Goal: Task Accomplishment & Management: Manage account settings

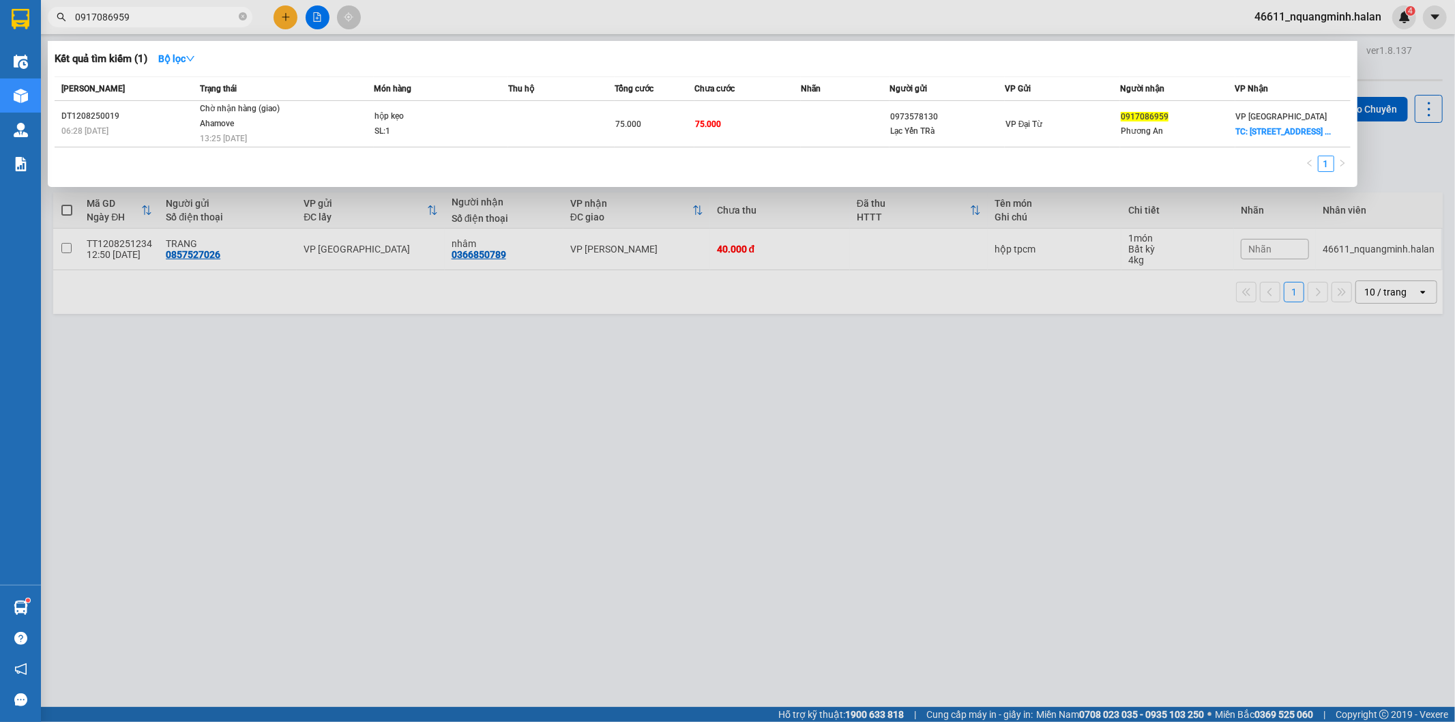
type input "0917086959"
drag, startPoint x: 384, startPoint y: 438, endPoint x: 456, endPoint y: 351, distance: 112.9
click at [384, 435] on div at bounding box center [727, 361] width 1455 height 722
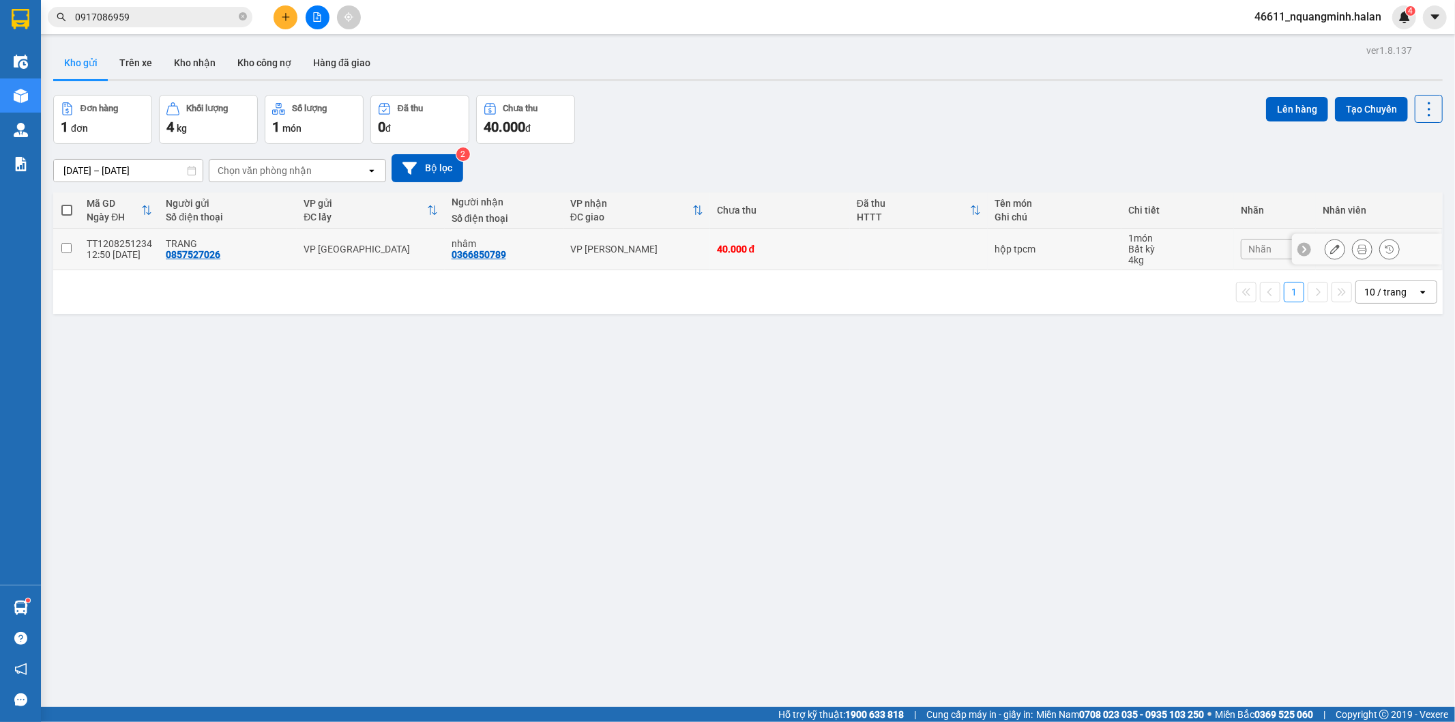
drag, startPoint x: 776, startPoint y: 248, endPoint x: 840, endPoint y: 235, distance: 65.3
click at [778, 248] on div "40.000 đ" at bounding box center [780, 248] width 126 height 11
checkbox input "true"
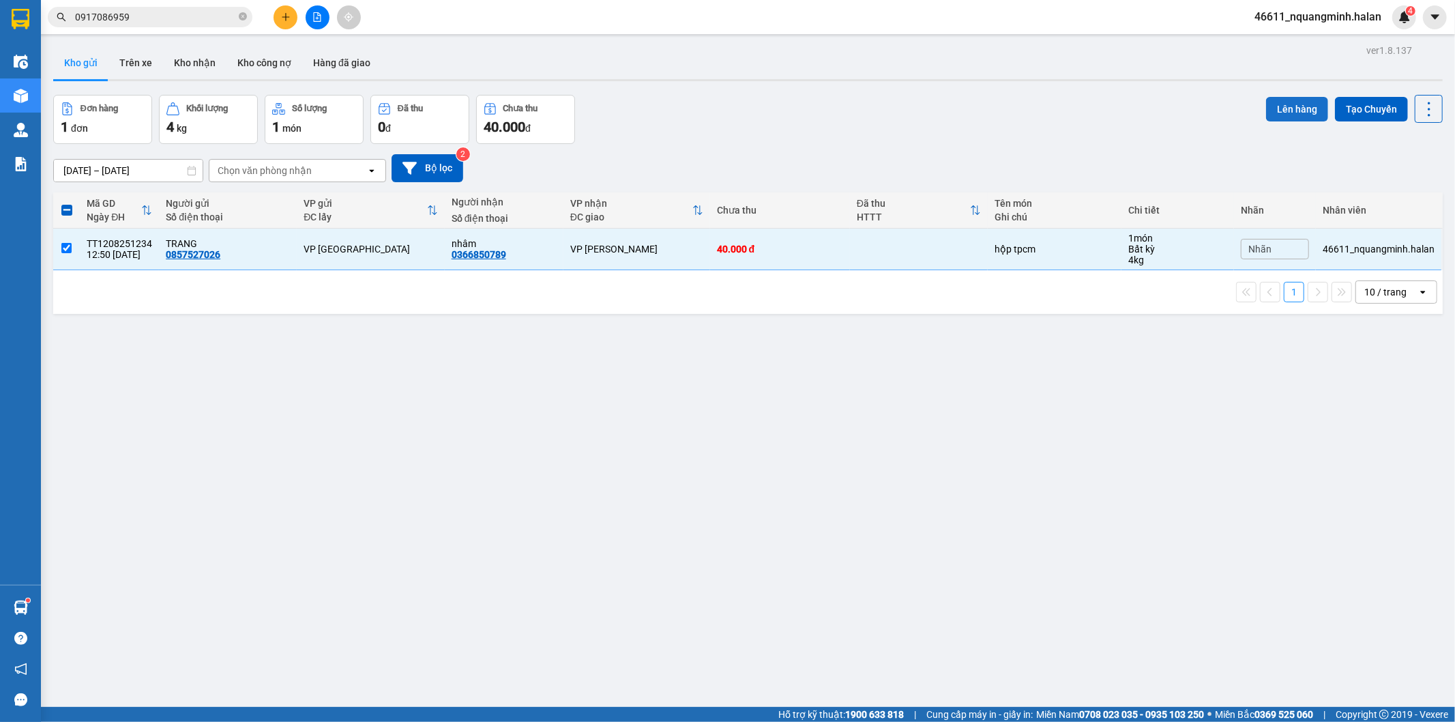
click at [1271, 110] on button "Lên hàng" at bounding box center [1297, 109] width 62 height 25
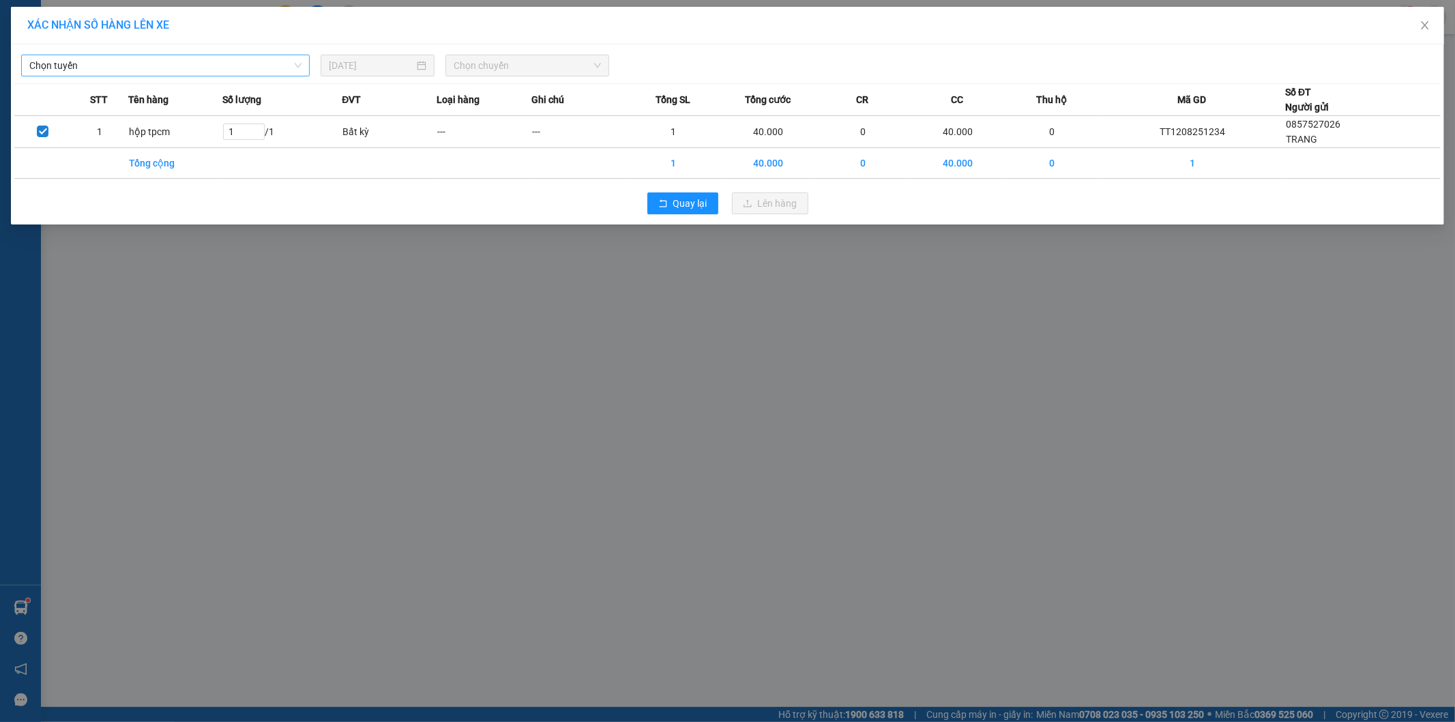
click at [182, 63] on span "Chọn tuyến" at bounding box center [165, 65] width 272 height 20
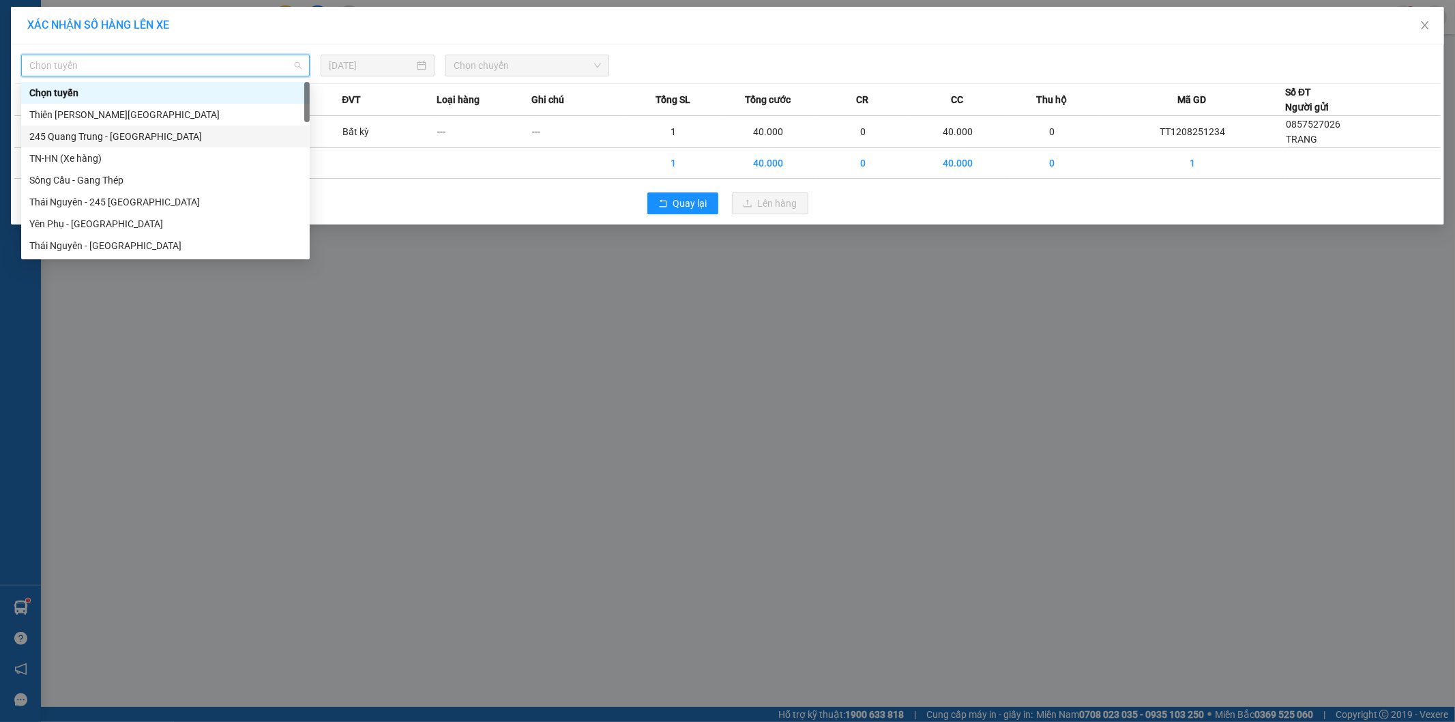
click at [100, 132] on div "245 Quang Trung - Thái Nguyên" at bounding box center [165, 136] width 272 height 15
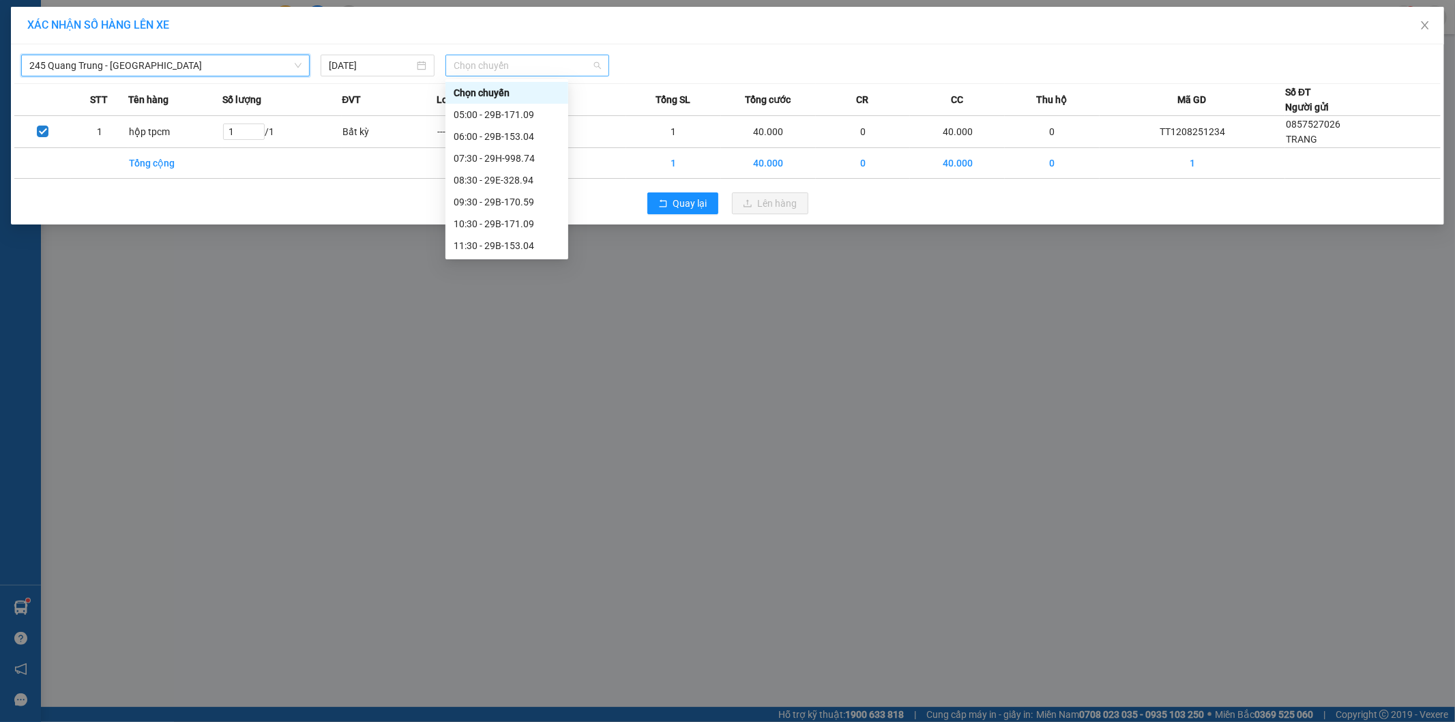
click at [529, 62] on span "Chọn chuyến" at bounding box center [527, 65] width 147 height 20
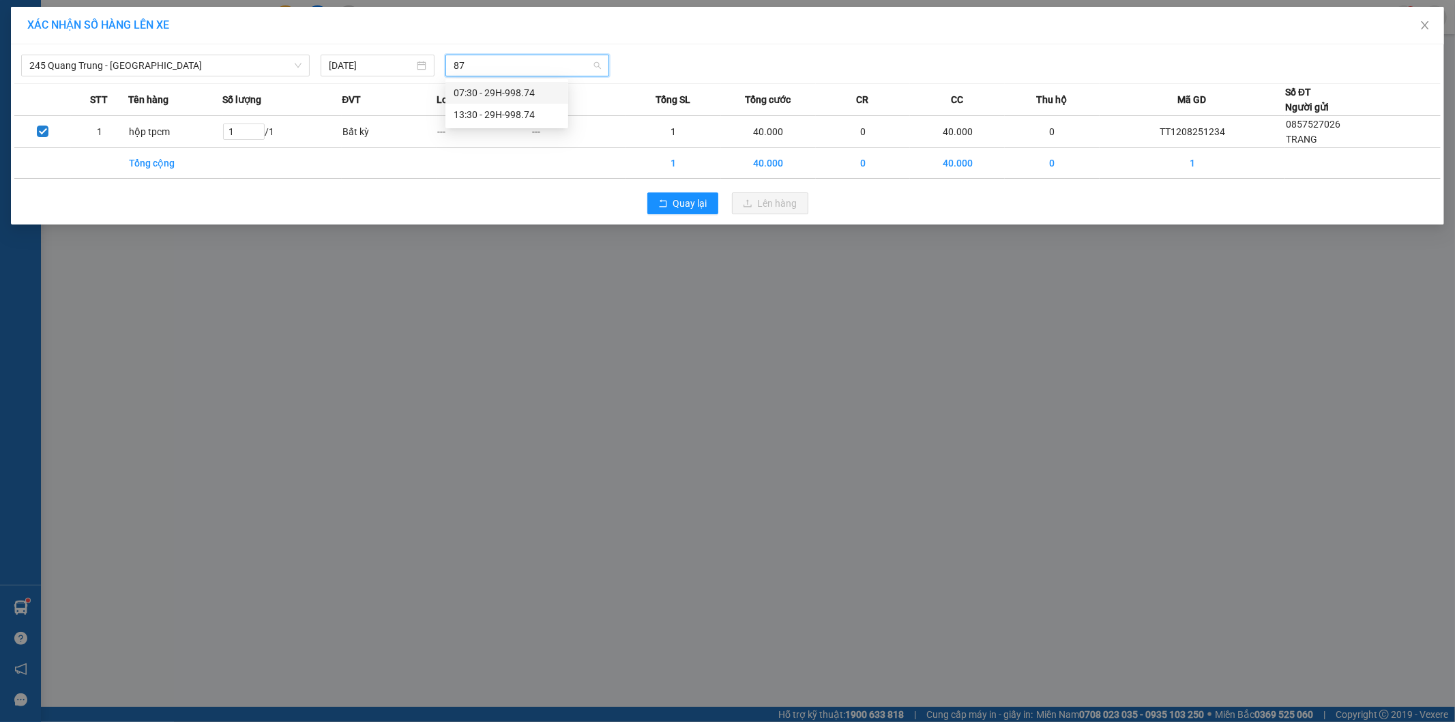
type input "874"
click at [482, 121] on div "13:30 - 29H-998.74" at bounding box center [507, 114] width 106 height 15
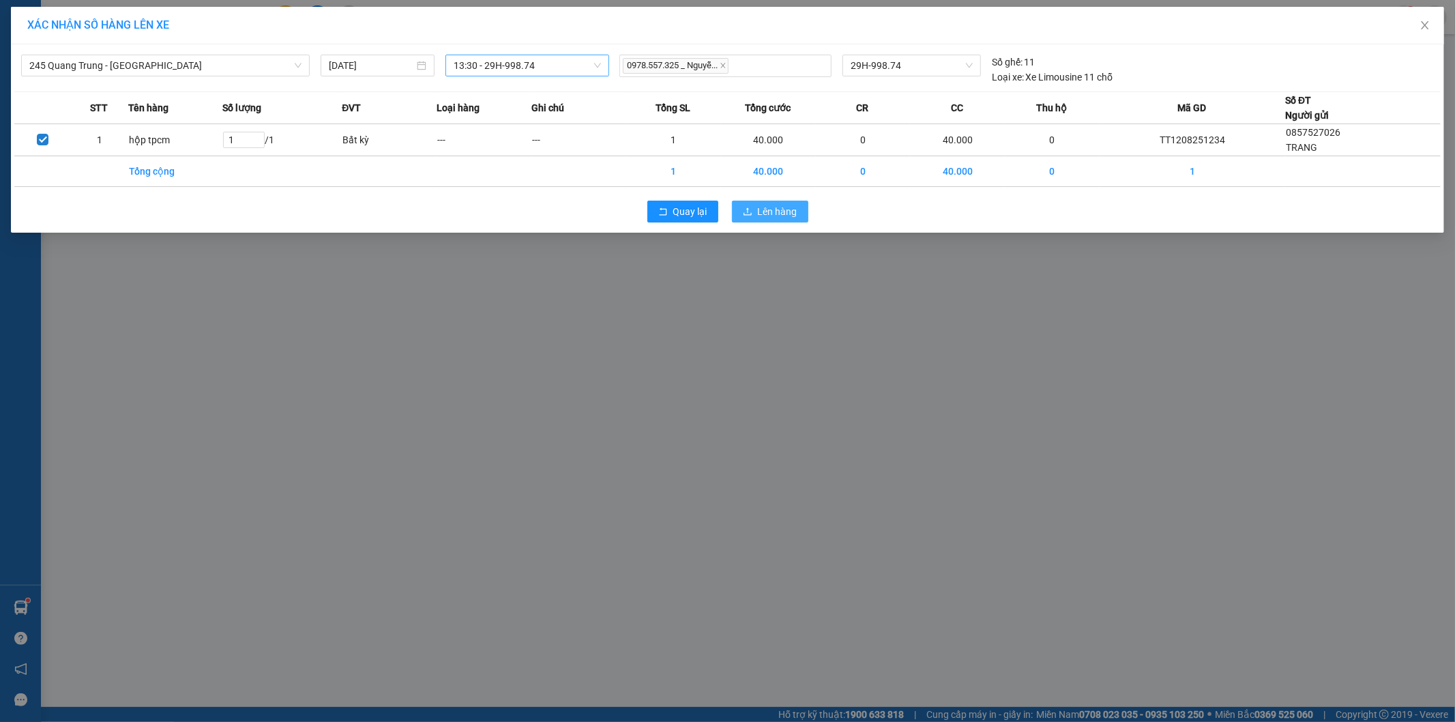
click at [751, 208] on icon "upload" at bounding box center [748, 212] width 10 height 10
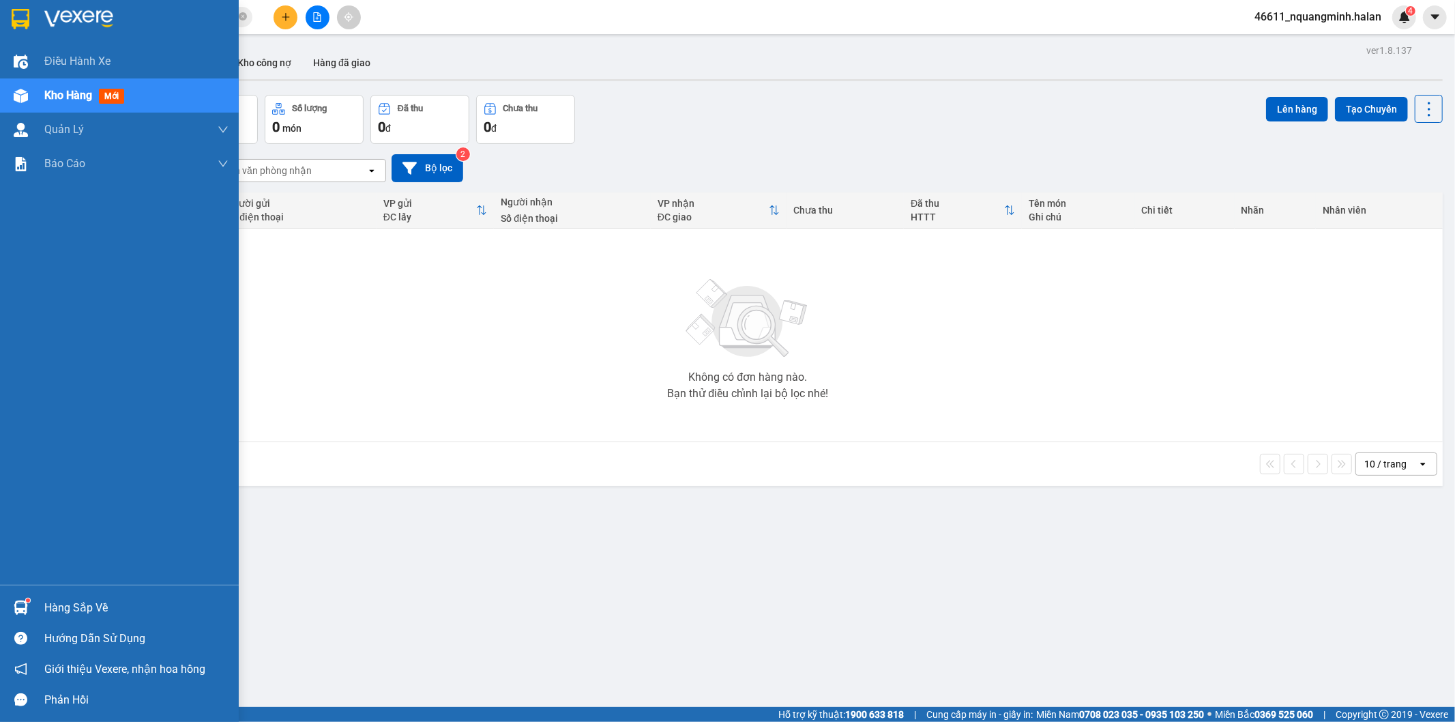
click at [11, 596] on div at bounding box center [21, 607] width 24 height 24
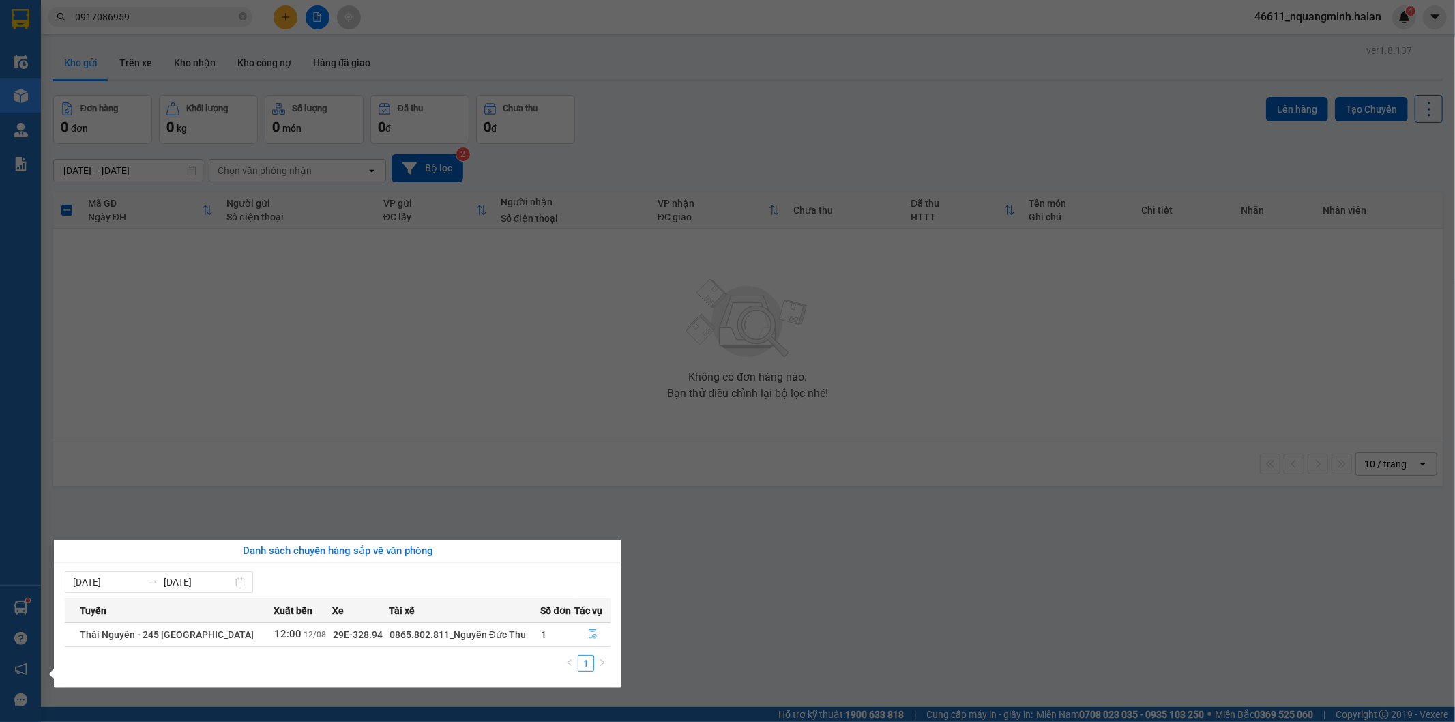
click at [591, 630] on icon "file-done" at bounding box center [593, 634] width 8 height 10
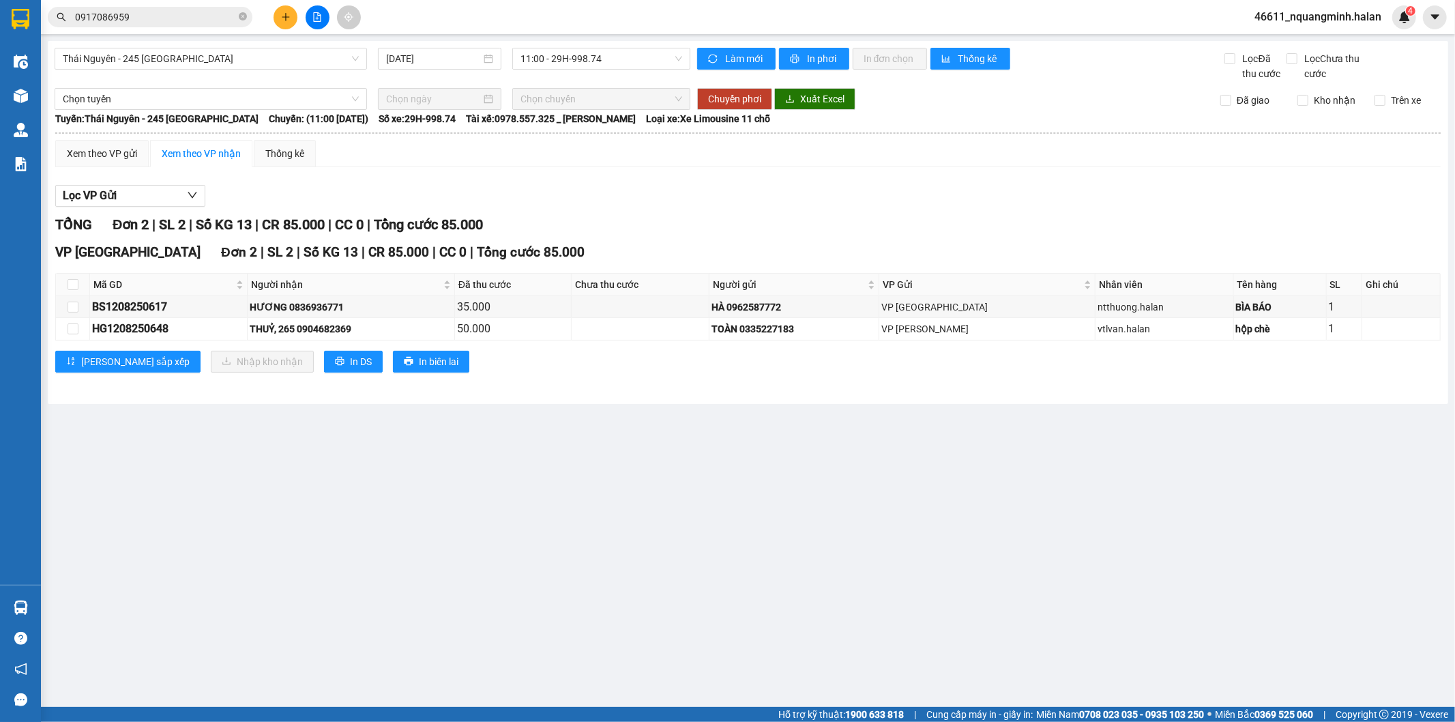
drag, startPoint x: 267, startPoint y: 411, endPoint x: 261, endPoint y: 400, distance: 13.1
click at [267, 410] on main "Thái Nguyên - 245 Quang Trung 12/08/2025 11:00 - 29H-998.74 Làm mới In phơi In …" at bounding box center [727, 353] width 1455 height 707
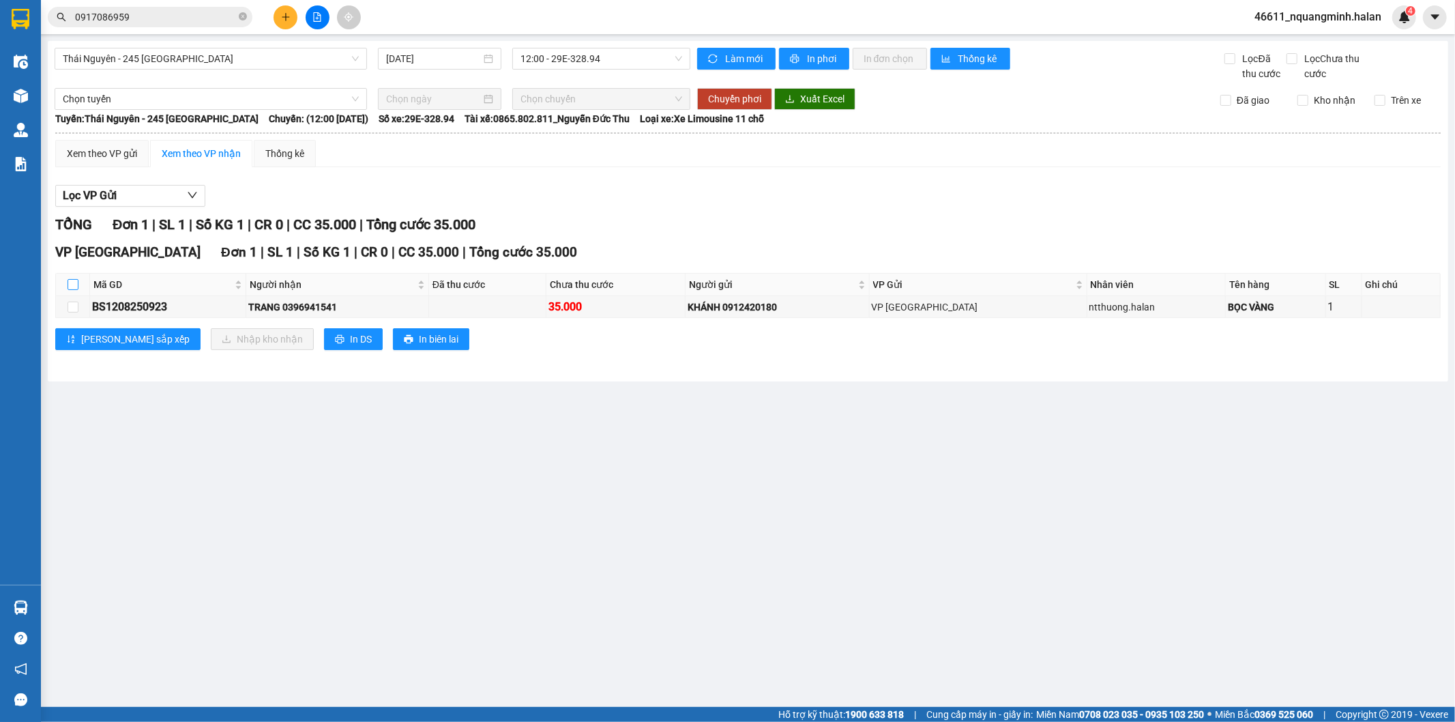
click at [73, 282] on input "checkbox" at bounding box center [73, 284] width 11 height 11
checkbox input "true"
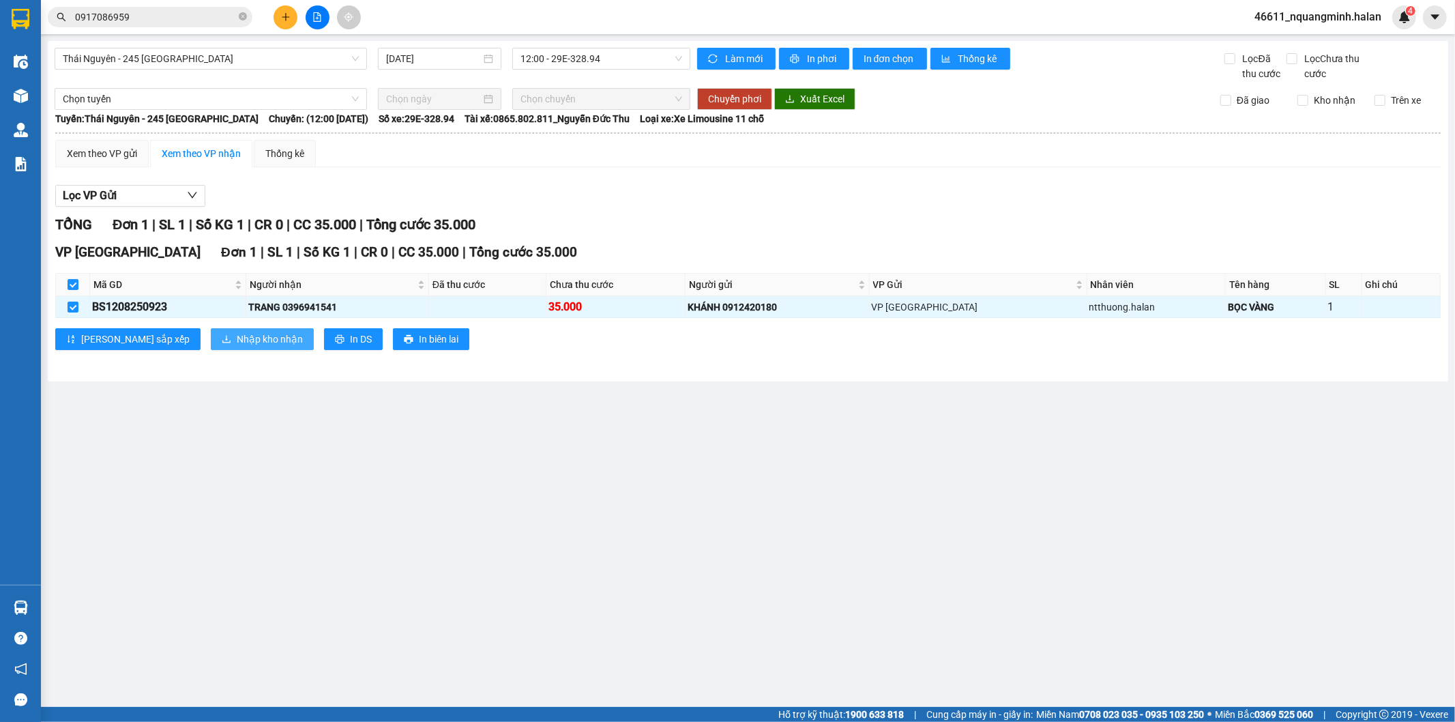
click at [237, 333] on span "Nhập kho nhận" at bounding box center [270, 338] width 66 height 15
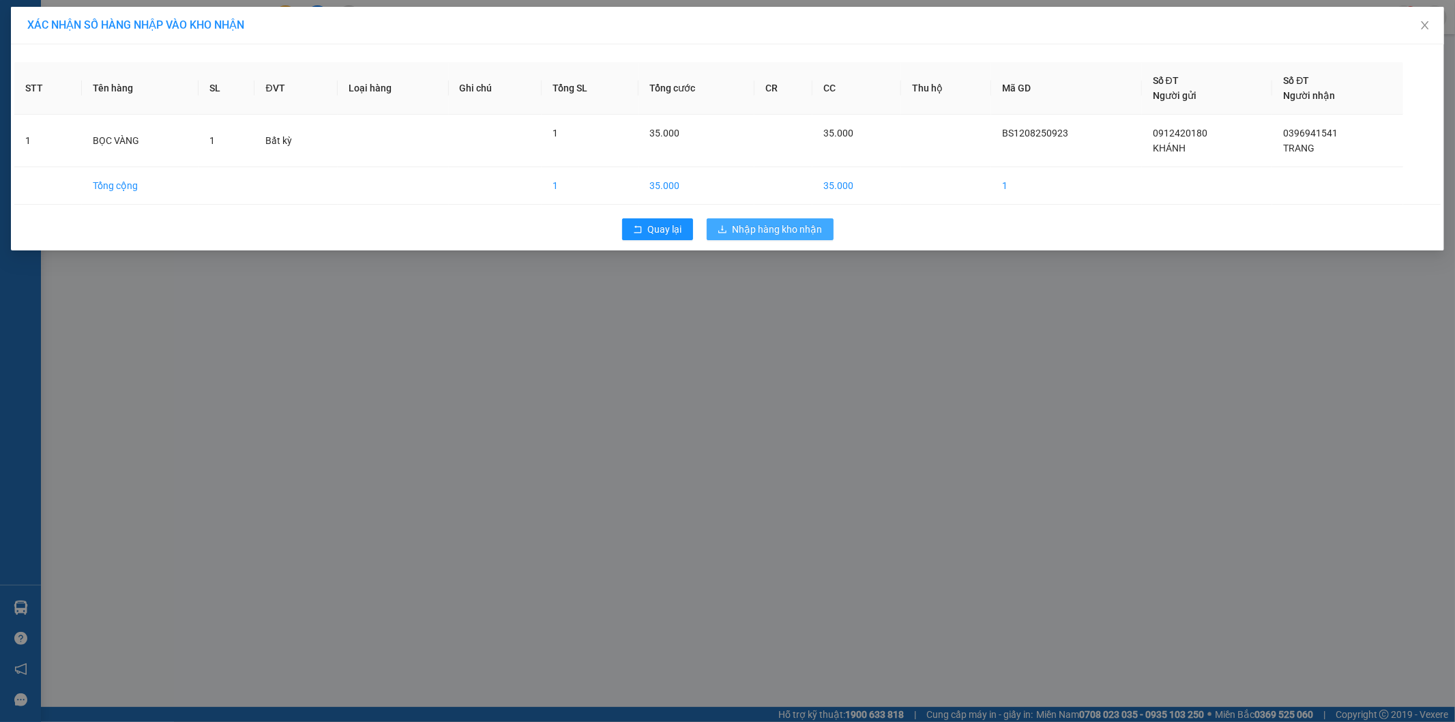
drag, startPoint x: 786, startPoint y: 221, endPoint x: 615, endPoint y: 267, distance: 177.2
click at [786, 222] on span "Nhập hàng kho nhận" at bounding box center [778, 229] width 90 height 15
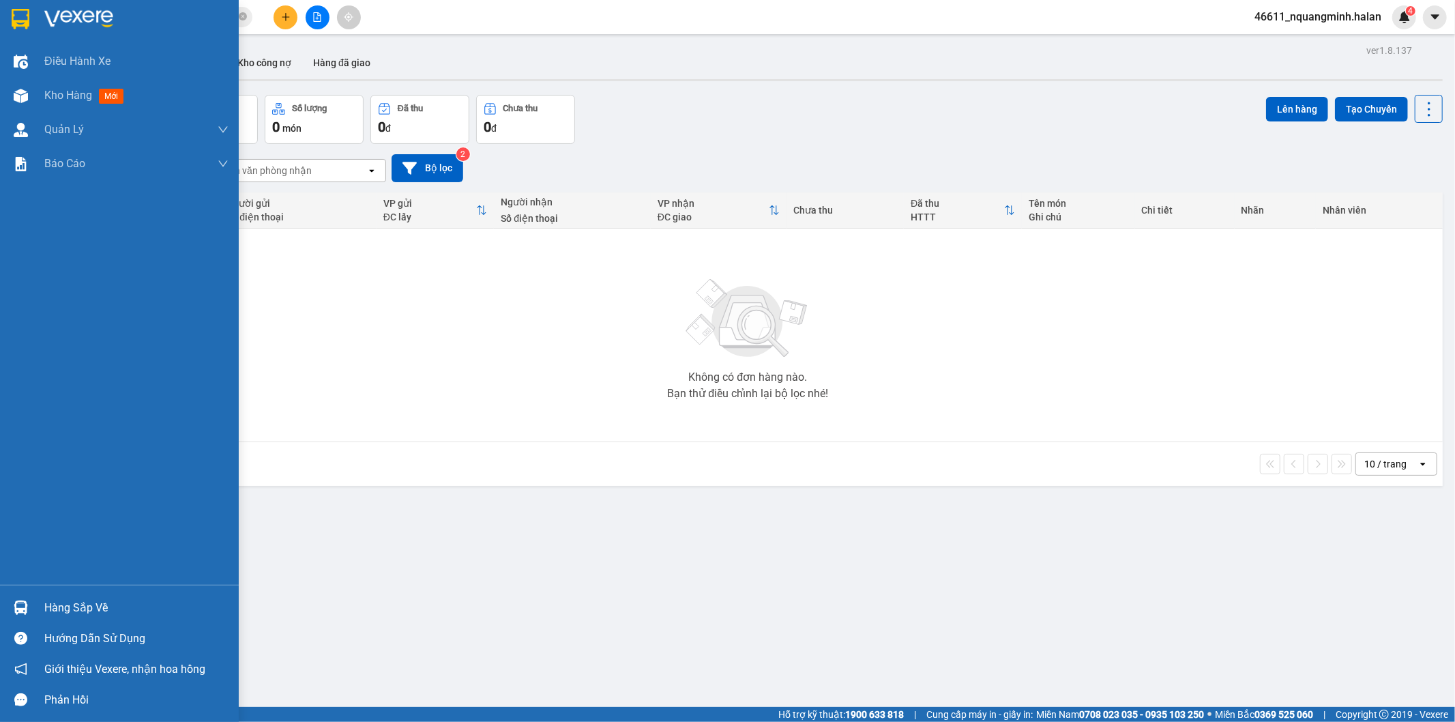
click at [21, 599] on div at bounding box center [21, 607] width 24 height 24
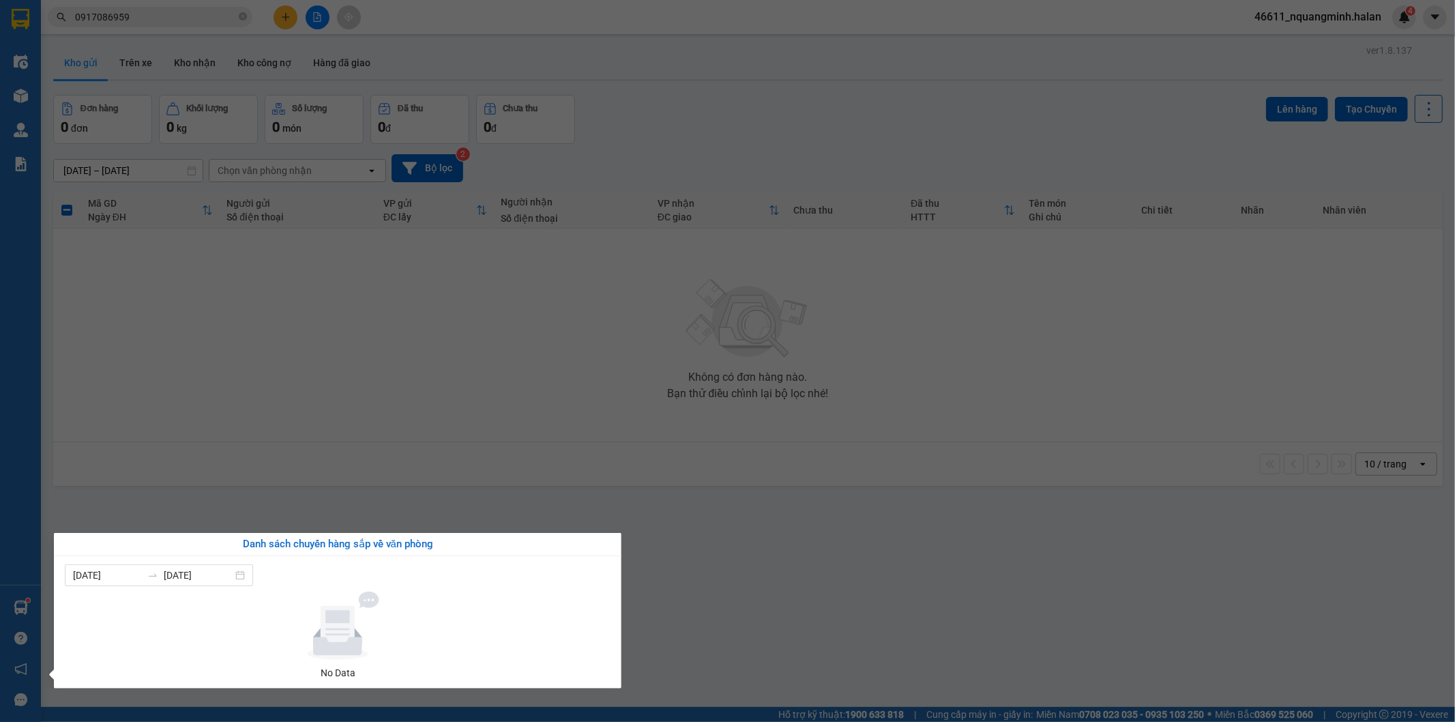
drag, startPoint x: 456, startPoint y: 413, endPoint x: 456, endPoint y: 522, distance: 109.1
click at [456, 424] on section "Kết quả tìm kiếm ( 1 ) Bộ lọc Mã ĐH Trạng thái Món hàng Thu hộ Tổng cước Chưa c…" at bounding box center [727, 361] width 1455 height 722
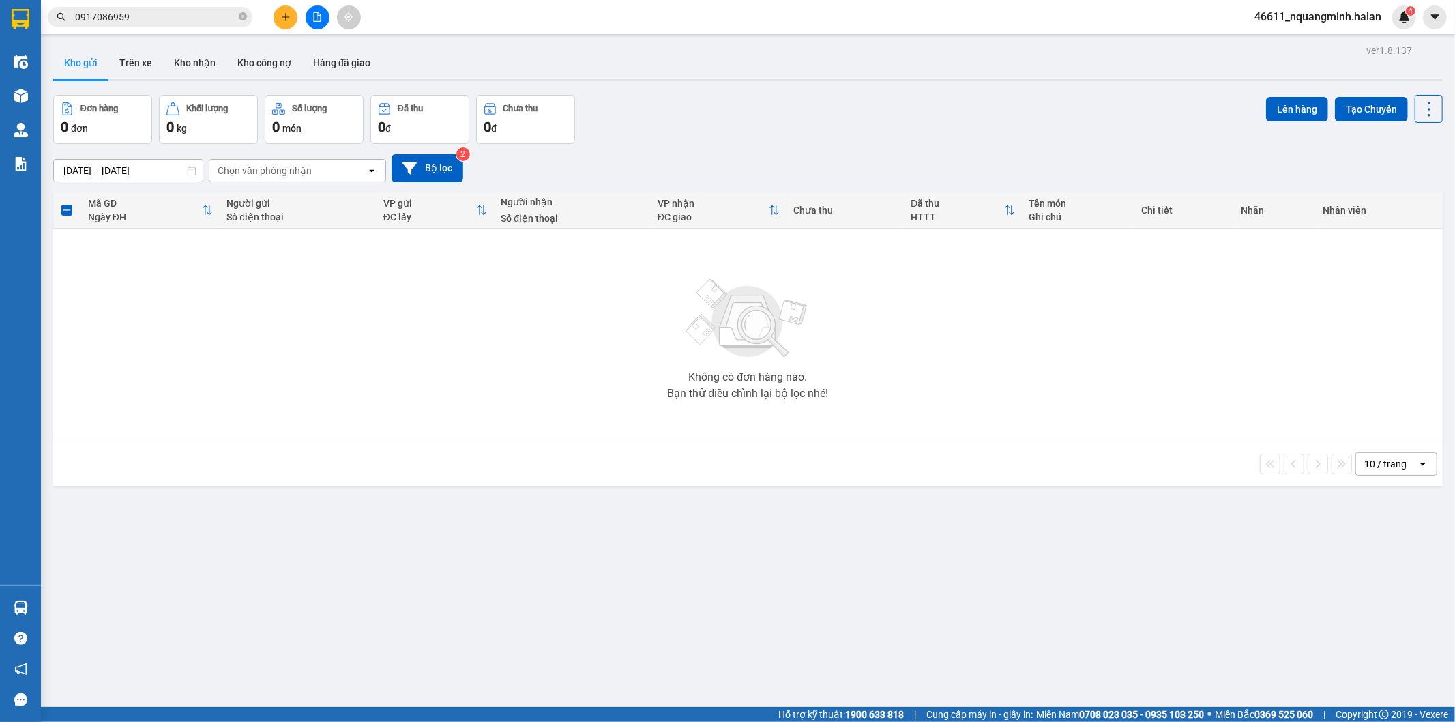
click at [576, 567] on div "ver 1.8.137 Kho gửi Trên xe Kho nhận Kho công nợ Hàng đã giao Đơn hàng 0 đơn Kh…" at bounding box center [748, 402] width 1400 height 722
drag, startPoint x: 205, startPoint y: 17, endPoint x: 1, endPoint y: 3, distance: 205.1
click at [0, 9] on section "Kết quả tìm kiếm ( 1 ) Bộ lọc Mã ĐH Trạng thái Món hàng Thu hộ Tổng cước Chưa c…" at bounding box center [727, 361] width 1455 height 722
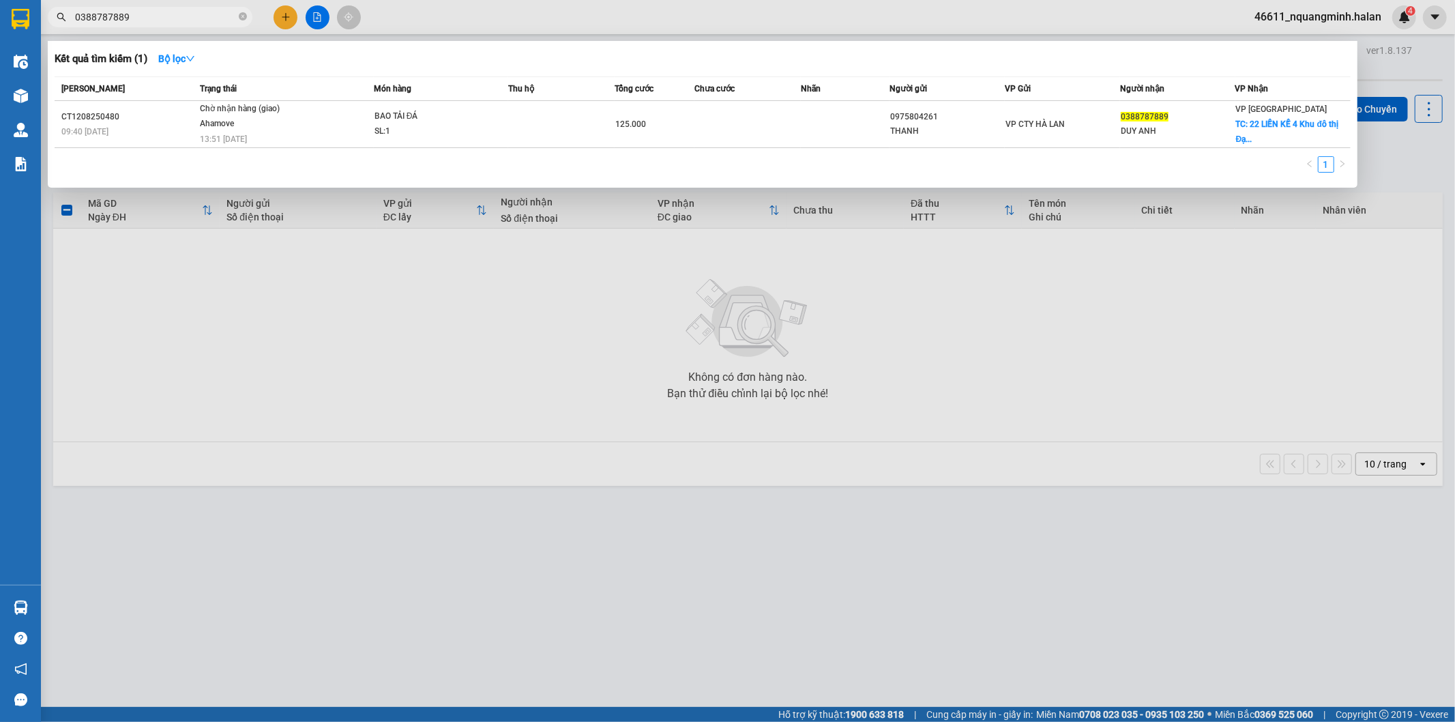
type input "0388787889"
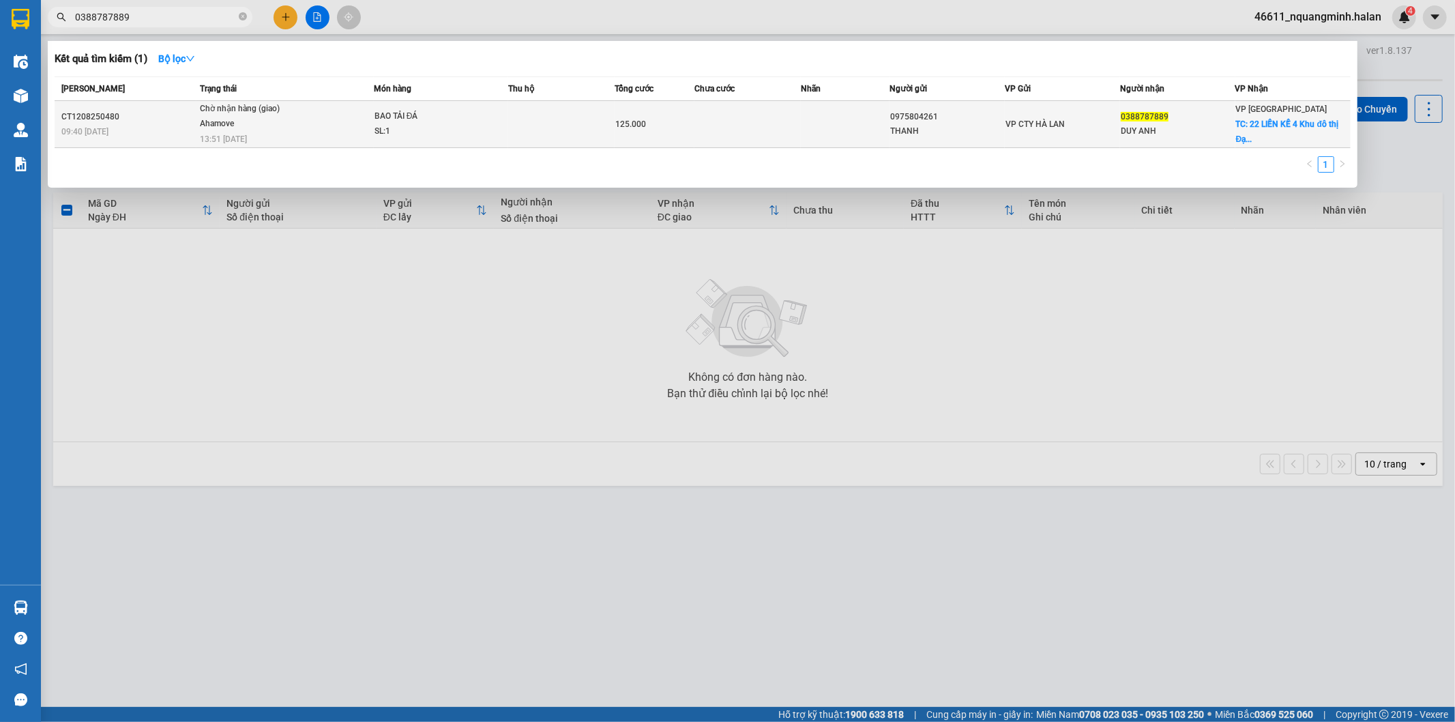
drag, startPoint x: 301, startPoint y: 155, endPoint x: 300, endPoint y: 145, distance: 9.6
click at [300, 146] on div "Mã ĐH Trạng thái Món hàng Thu hộ Tổng cước Chưa cước Nhãn Người gửi VP Gửi Ngườ…" at bounding box center [703, 128] width 1296 height 104
click at [300, 144] on td "Chờ nhận hàng (giao) Ahamove 13:51 - 12/08" at bounding box center [284, 124] width 177 height 47
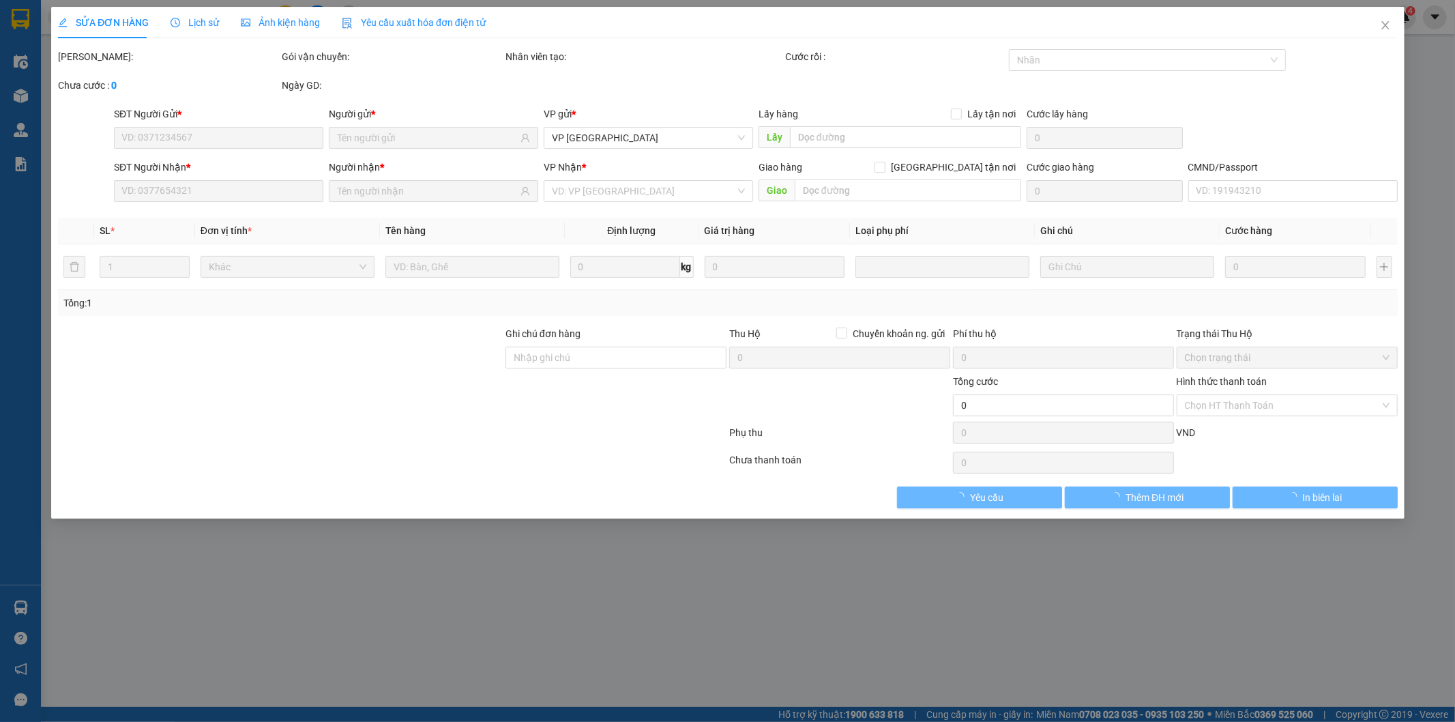
click at [180, 17] on span "Lịch sử" at bounding box center [195, 22] width 48 height 11
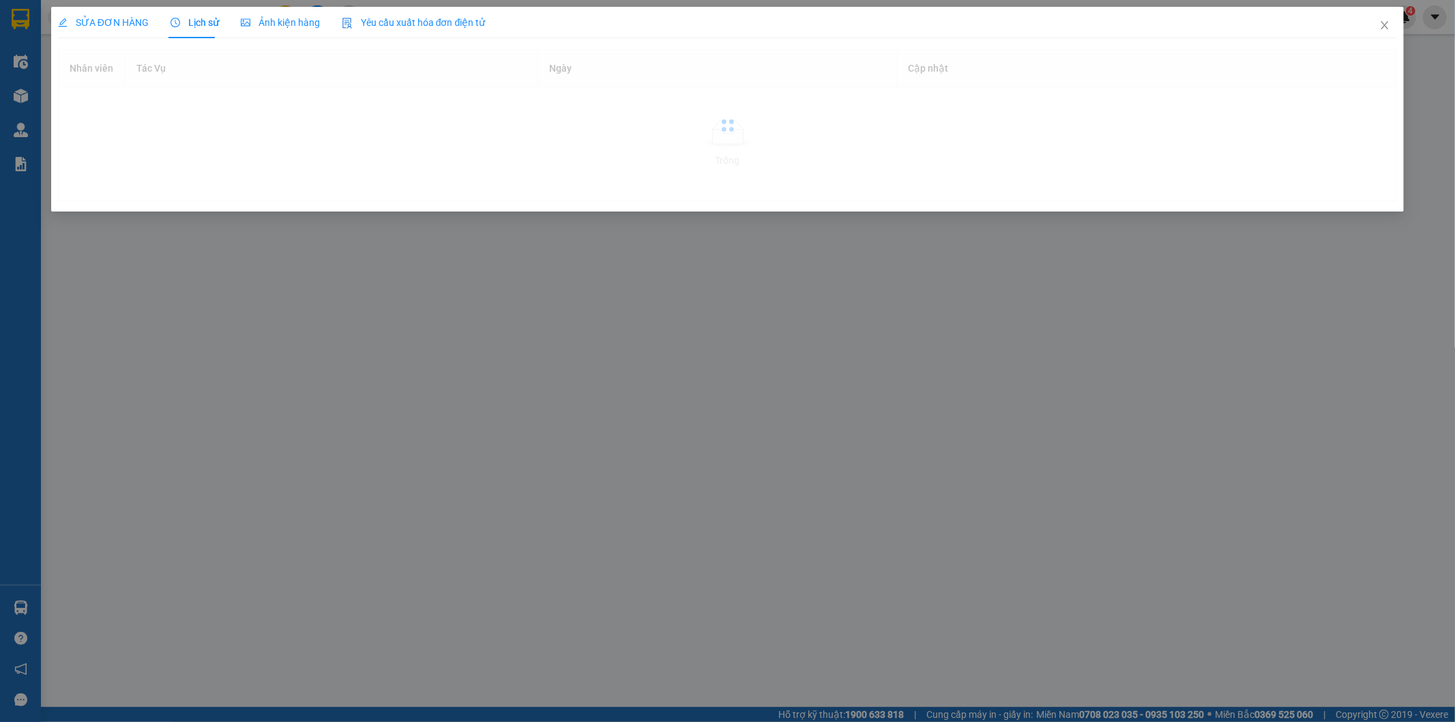
click at [180, 17] on span "Lịch sử" at bounding box center [195, 22] width 48 height 11
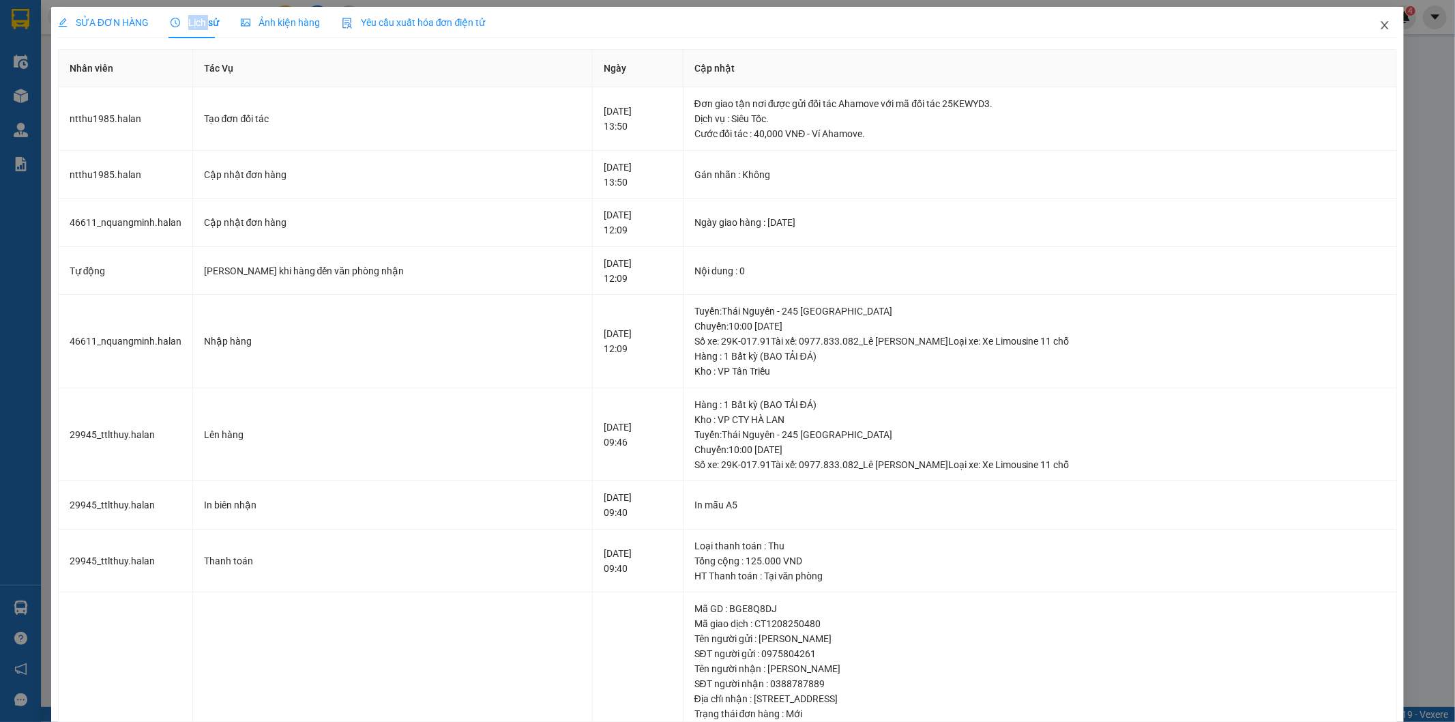
click at [1381, 25] on span "Close" at bounding box center [1384, 26] width 38 height 38
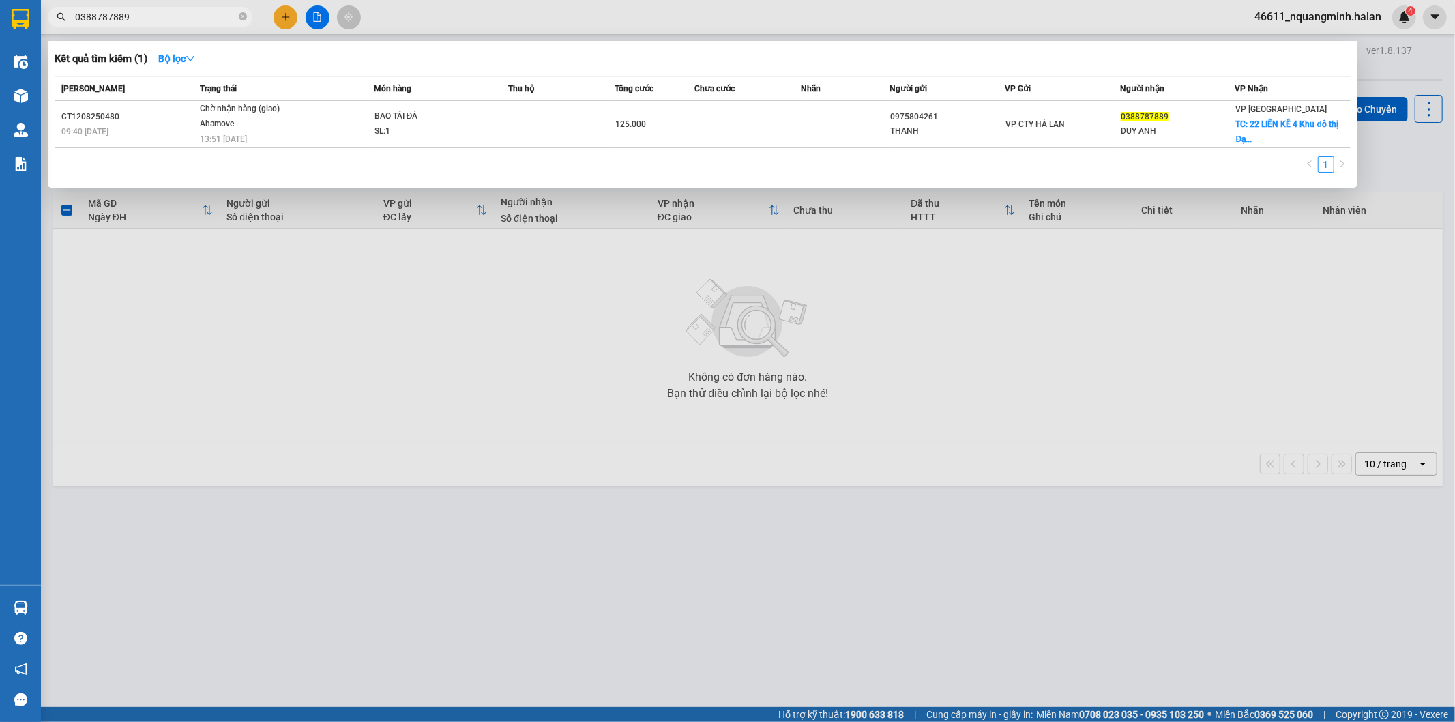
click at [186, 14] on input "0388787889" at bounding box center [155, 17] width 161 height 15
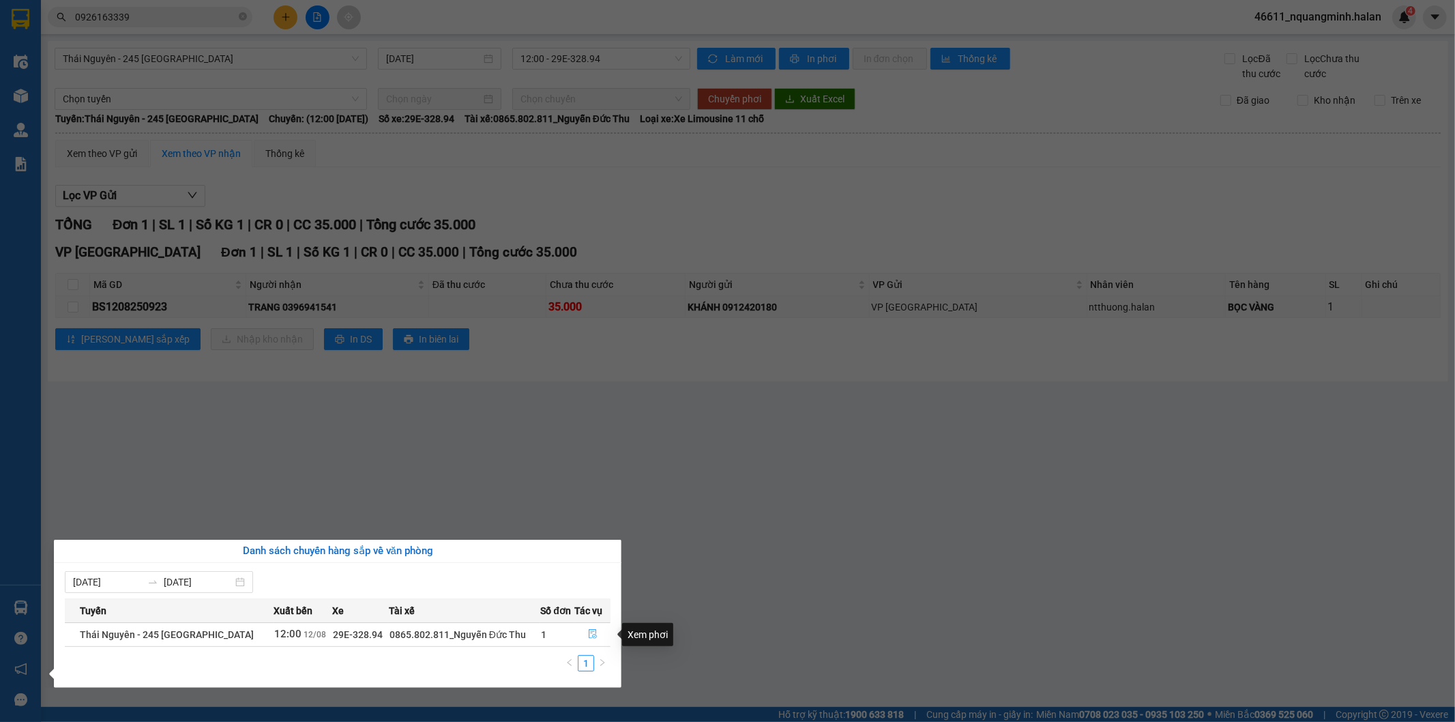
click at [580, 632] on button "button" at bounding box center [592, 634] width 35 height 22
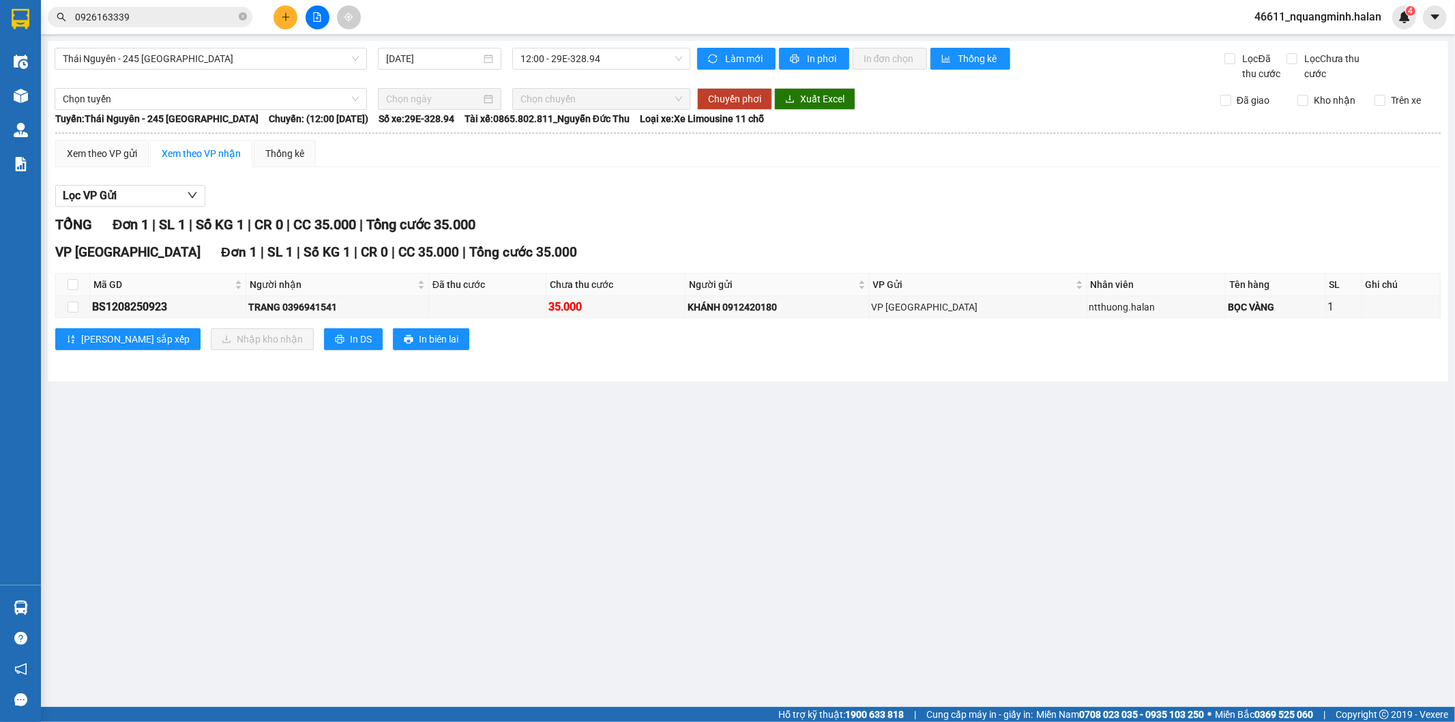
click at [430, 520] on main "[GEOGRAPHIC_DATA] - 245 [GEOGRAPHIC_DATA] [DATE] 12:00 - 29E-328.94 Làm mới In …" at bounding box center [727, 353] width 1455 height 707
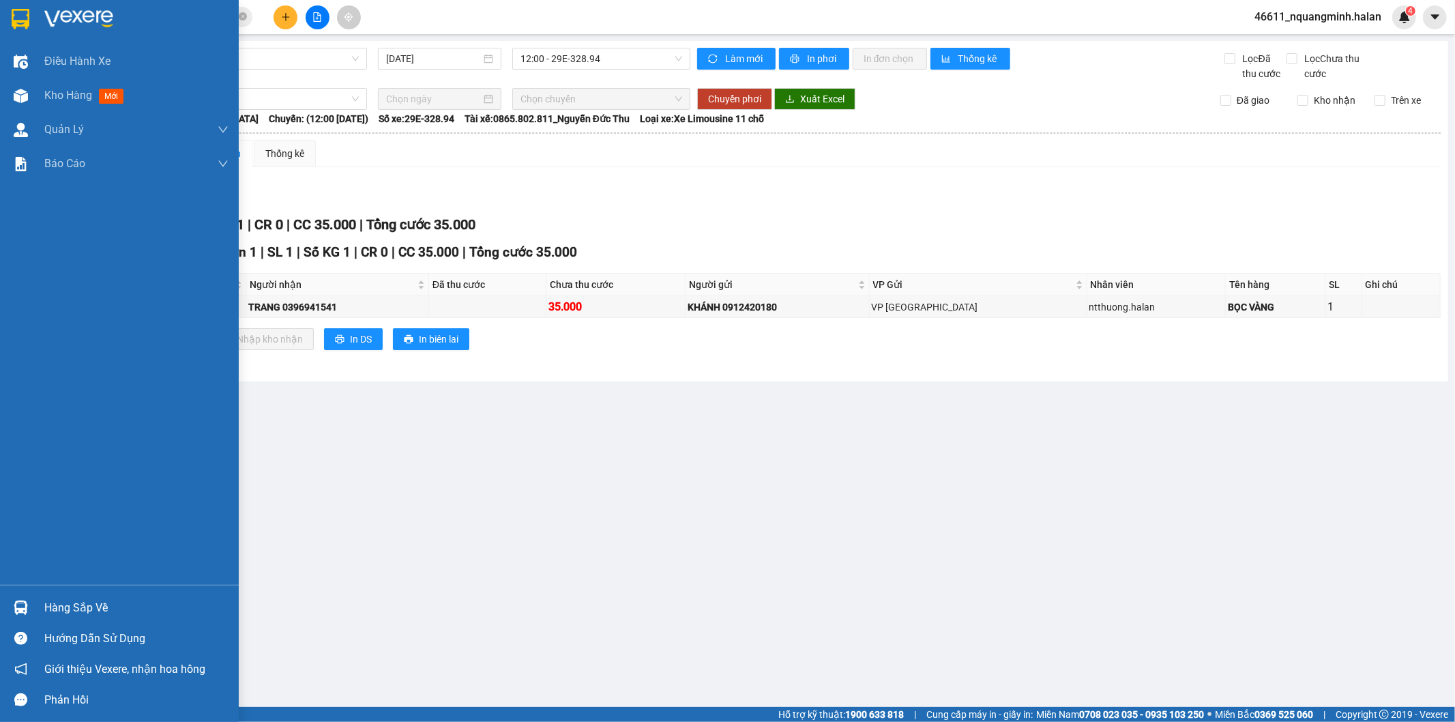
click at [38, 595] on div "Hàng sắp về" at bounding box center [119, 607] width 239 height 31
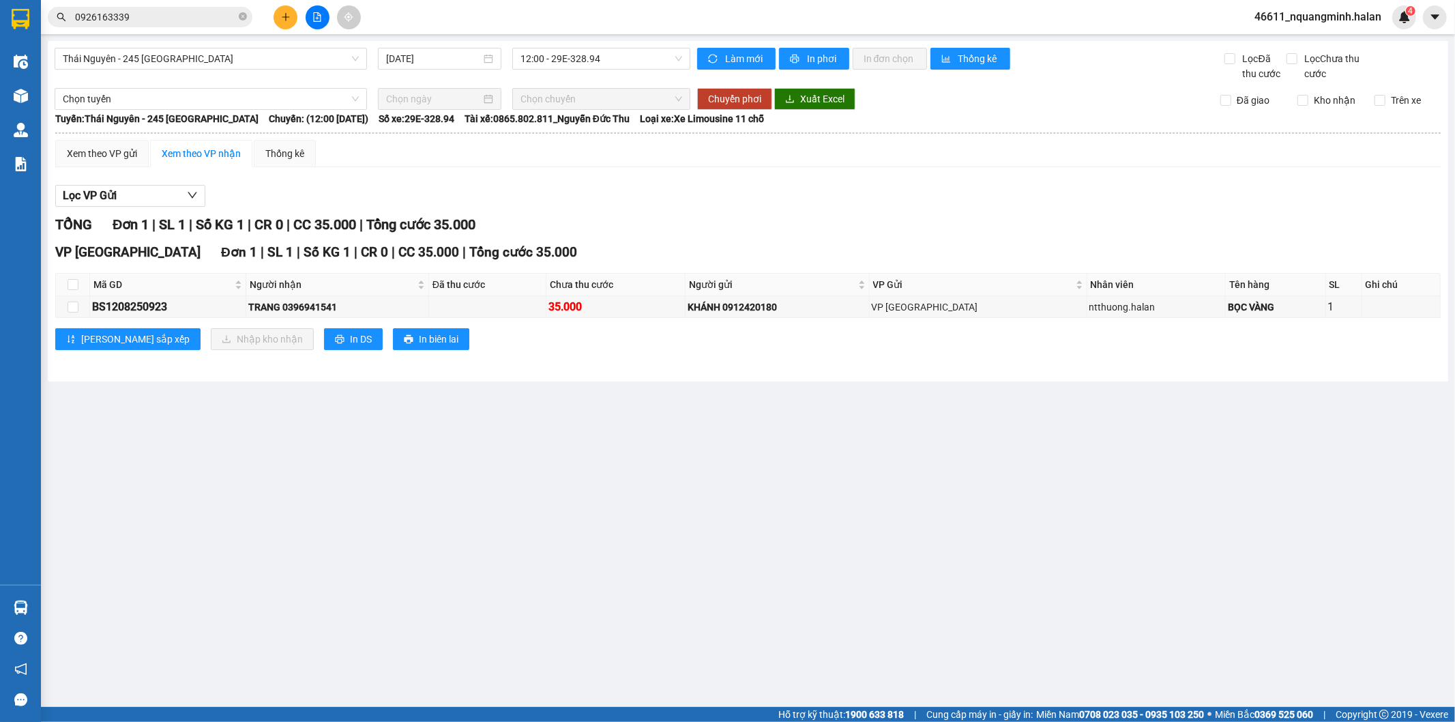
drag, startPoint x: 720, startPoint y: 632, endPoint x: 557, endPoint y: 643, distance: 162.7
click at [712, 634] on section "Kết quả tìm kiếm ( 41 ) Bộ lọc Mã ĐH Trạng thái Món hàng Thu hộ Tổng cước Chưa …" at bounding box center [727, 361] width 1455 height 722
